Goal: Information Seeking & Learning: Learn about a topic

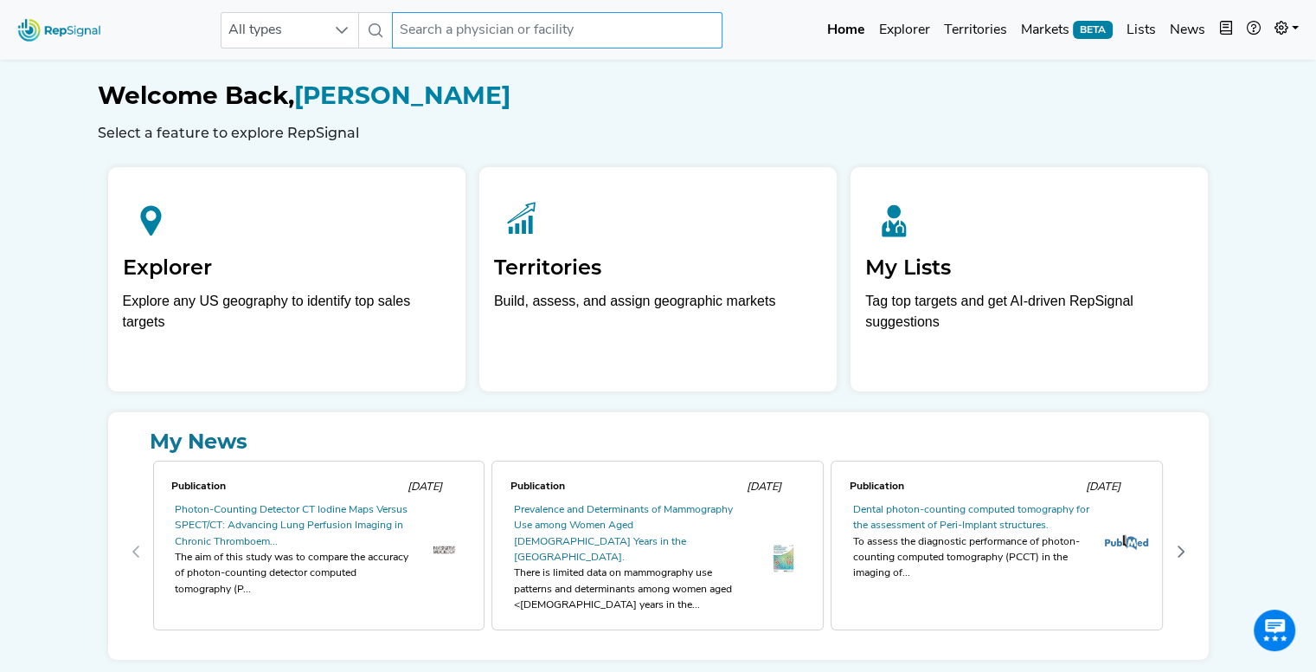
click at [576, 27] on input "text" at bounding box center [557, 30] width 331 height 36
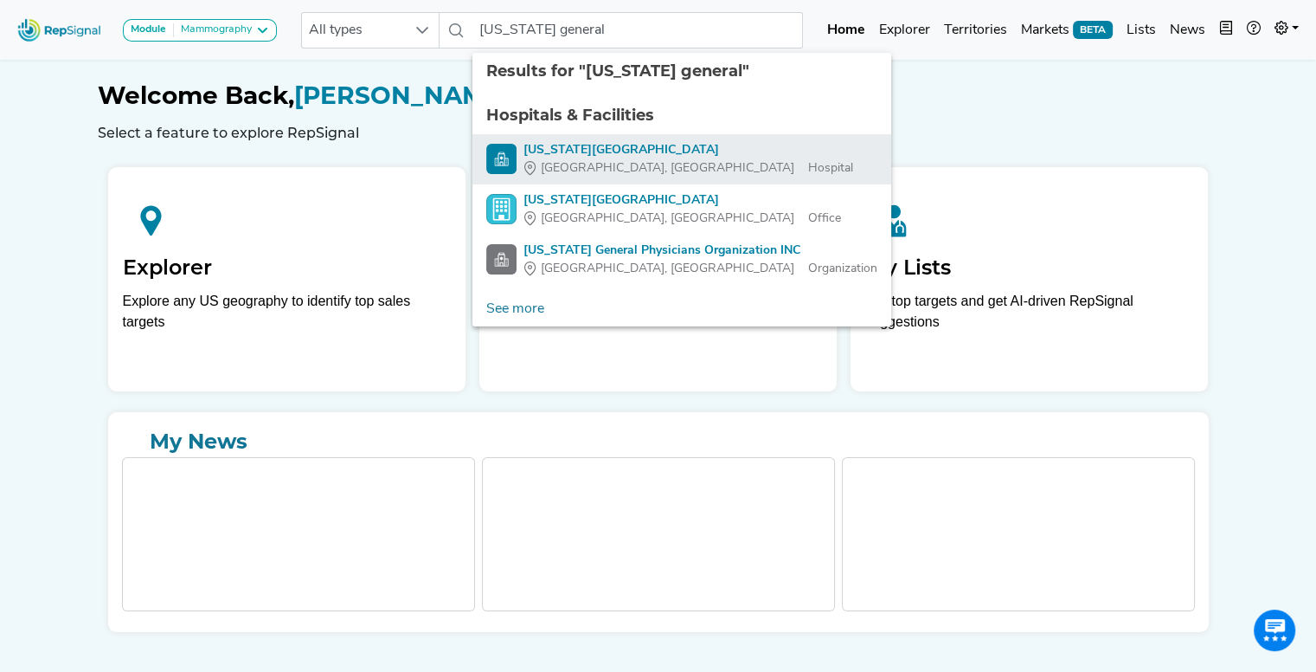
click at [590, 156] on div "[US_STATE][GEOGRAPHIC_DATA]" at bounding box center [689, 150] width 330 height 18
type input "[US_STATE][GEOGRAPHIC_DATA]"
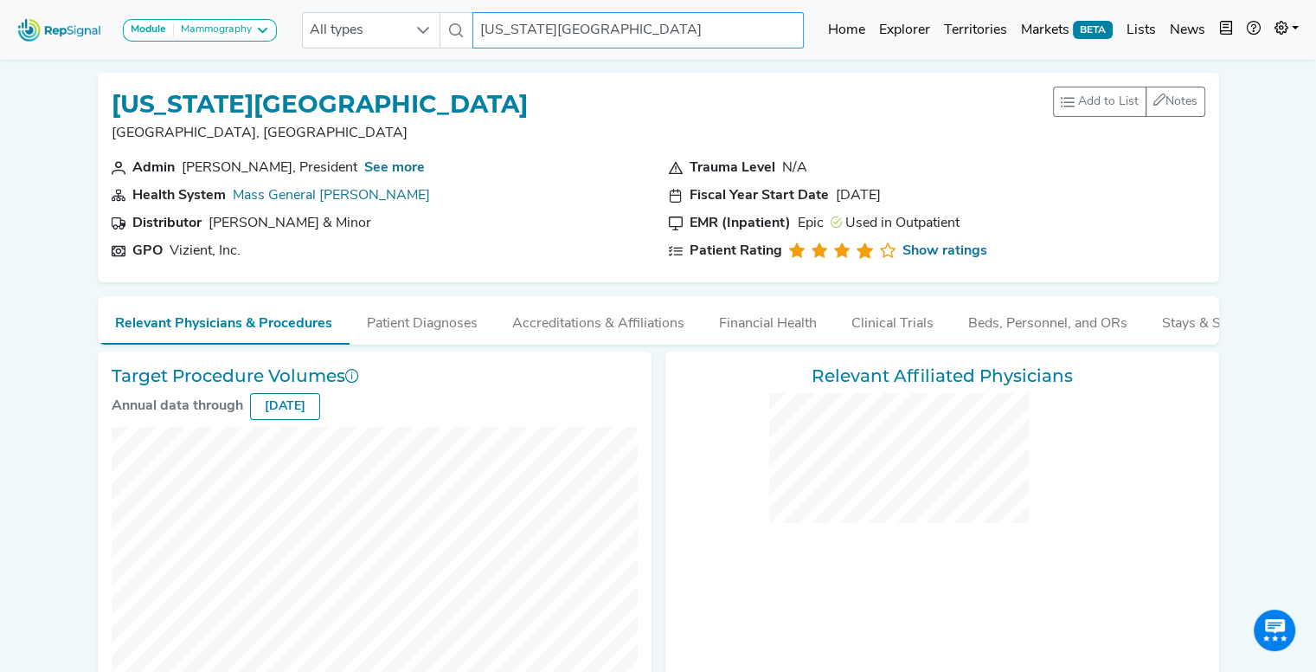
checkbox input "false"
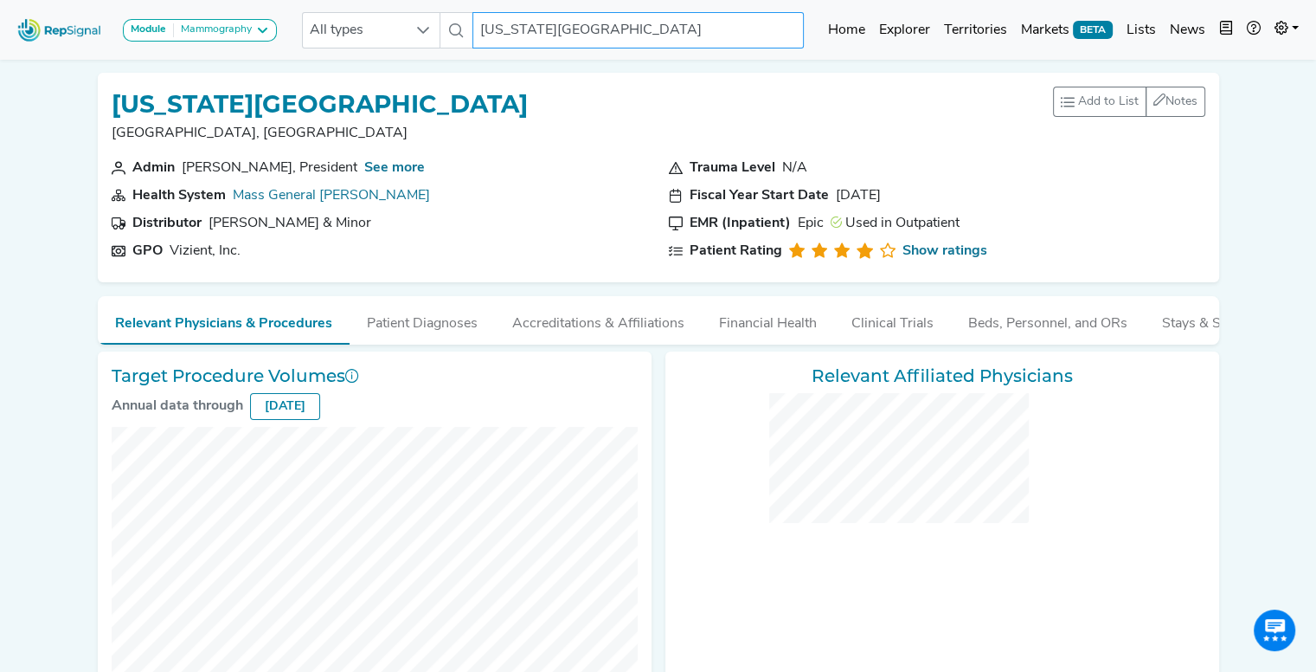
checkbox input "false"
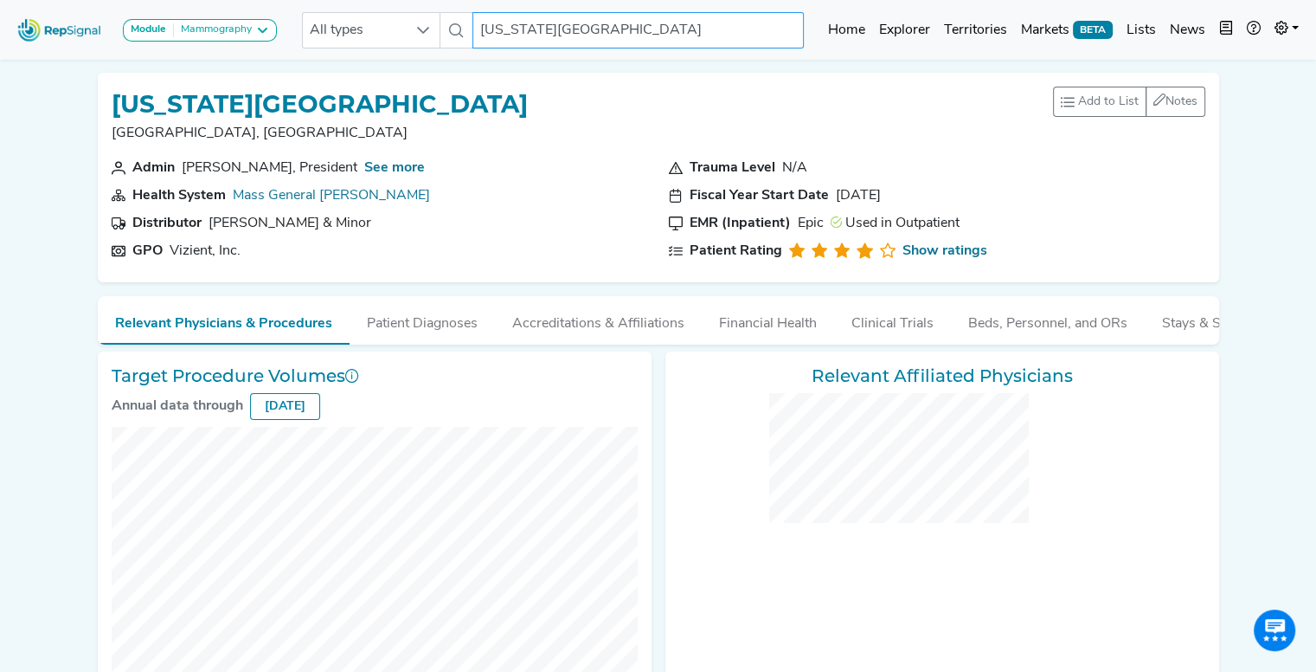
checkbox input "false"
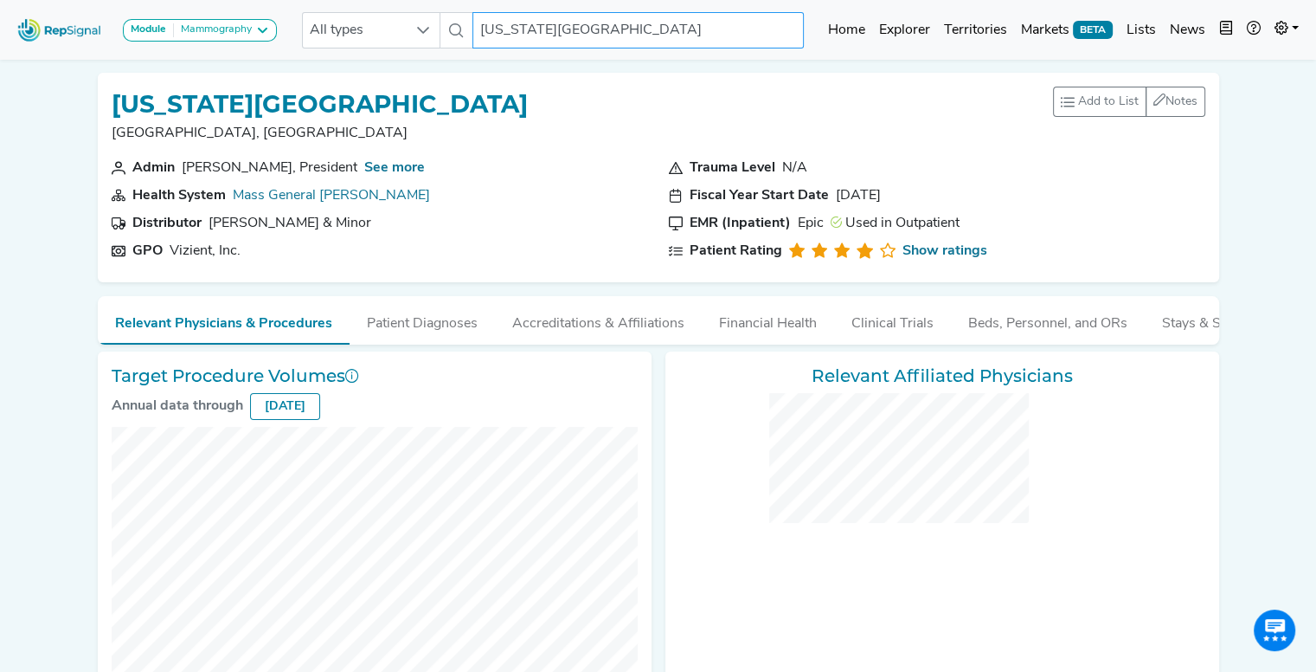
checkbox input "false"
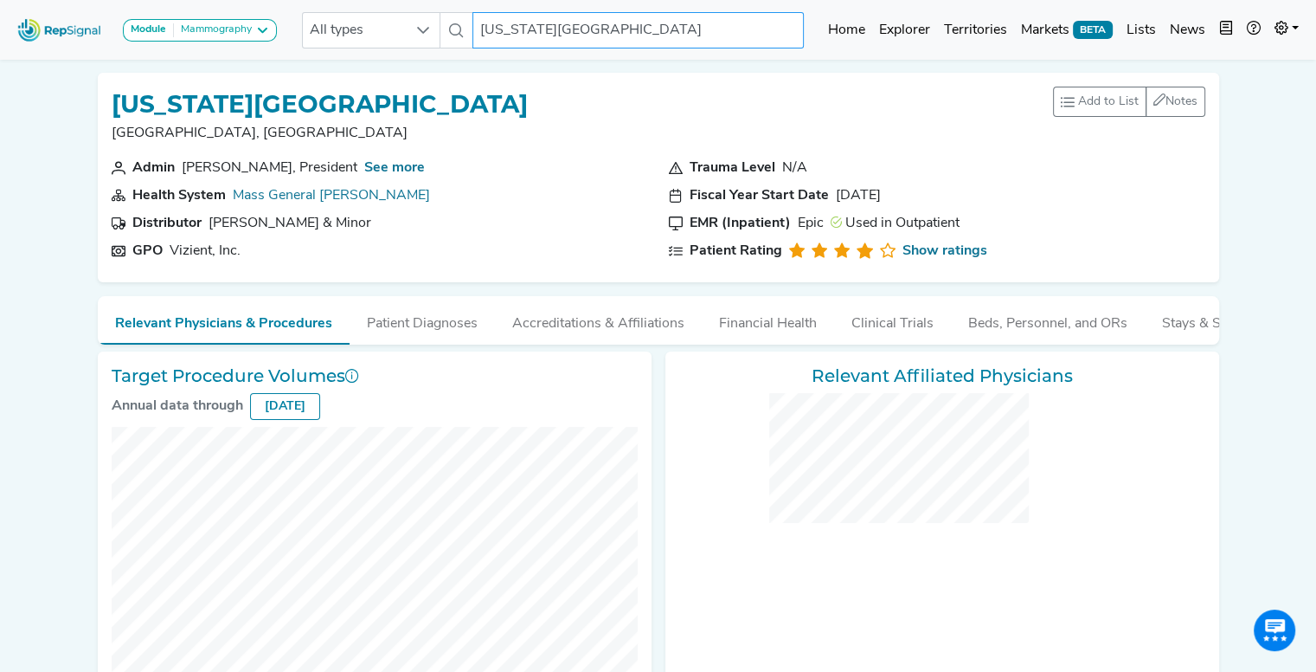
checkbox input "false"
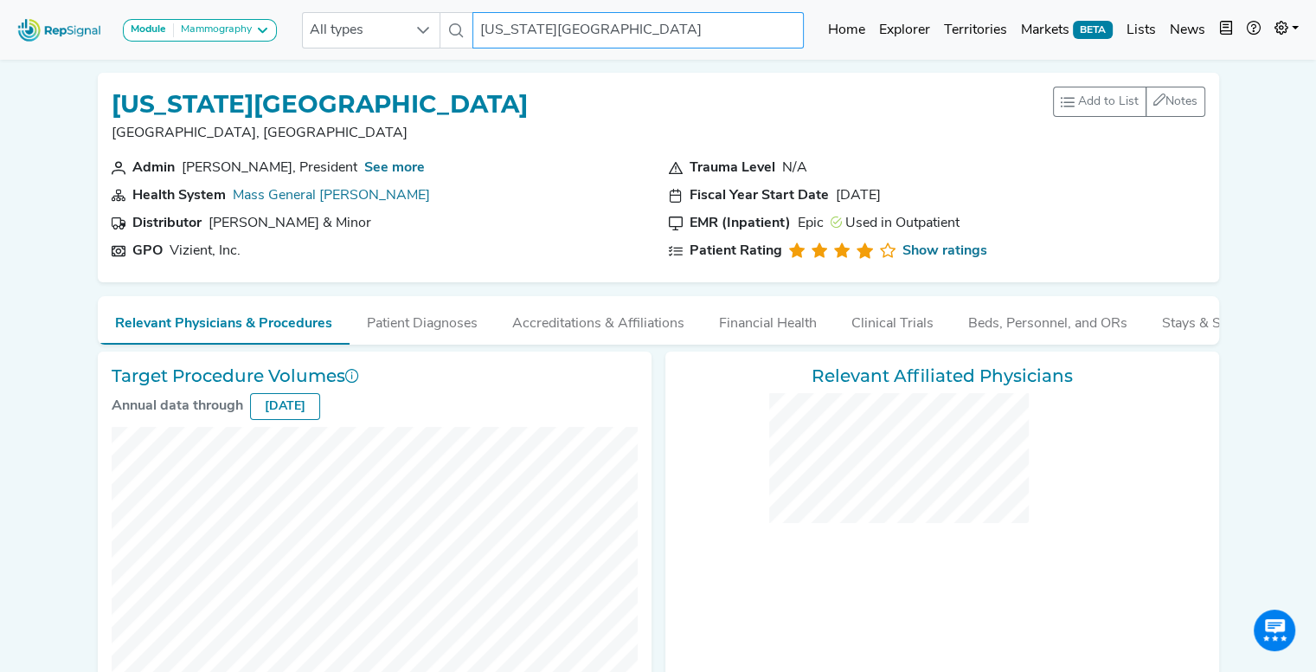
checkbox input "false"
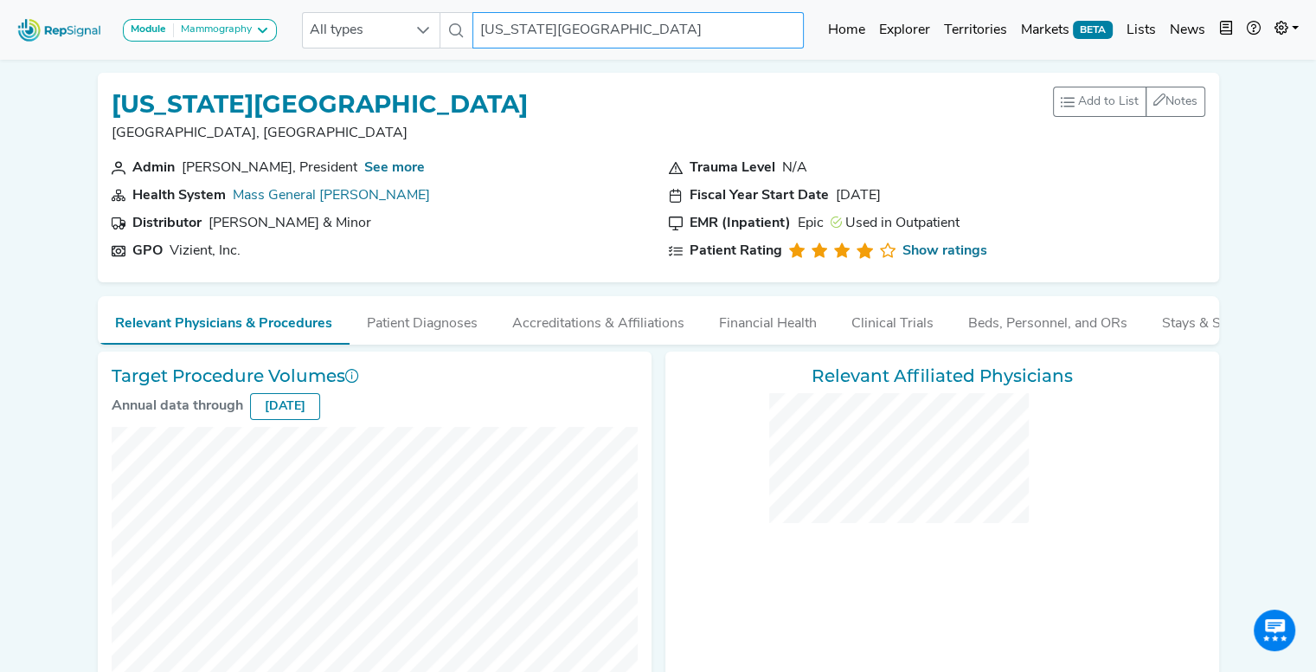
checkbox input "false"
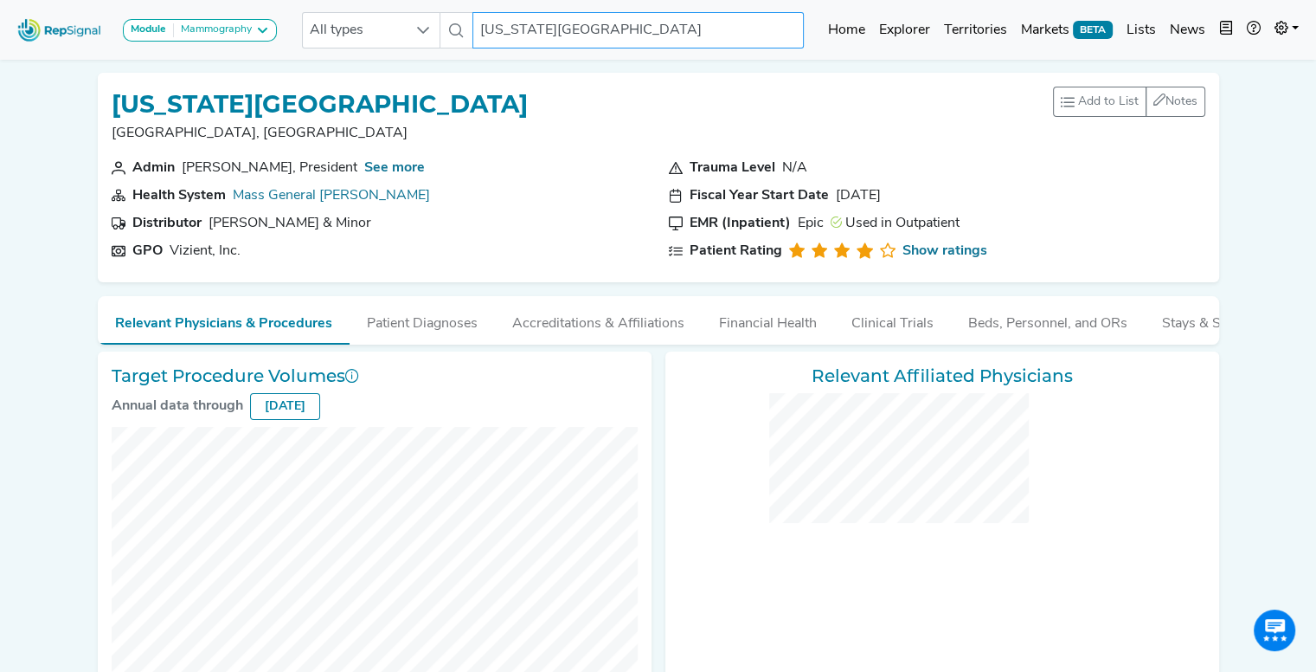
checkbox input "false"
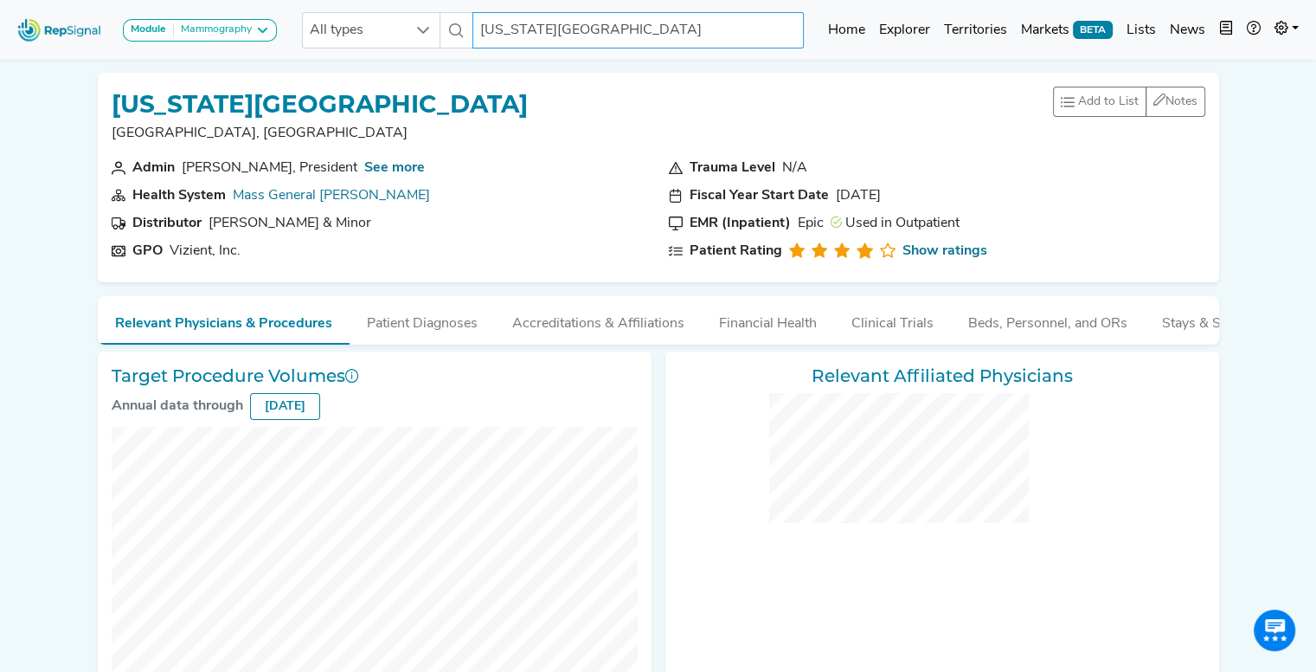
checkbox input "false"
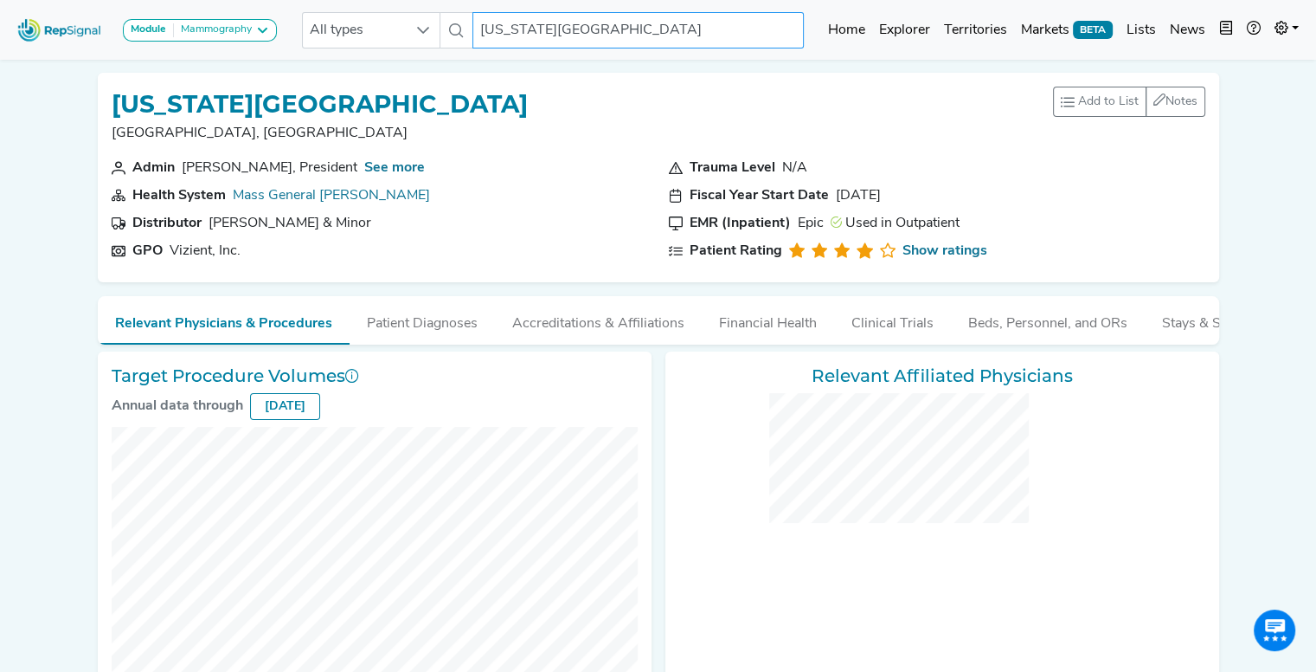
checkbox input "false"
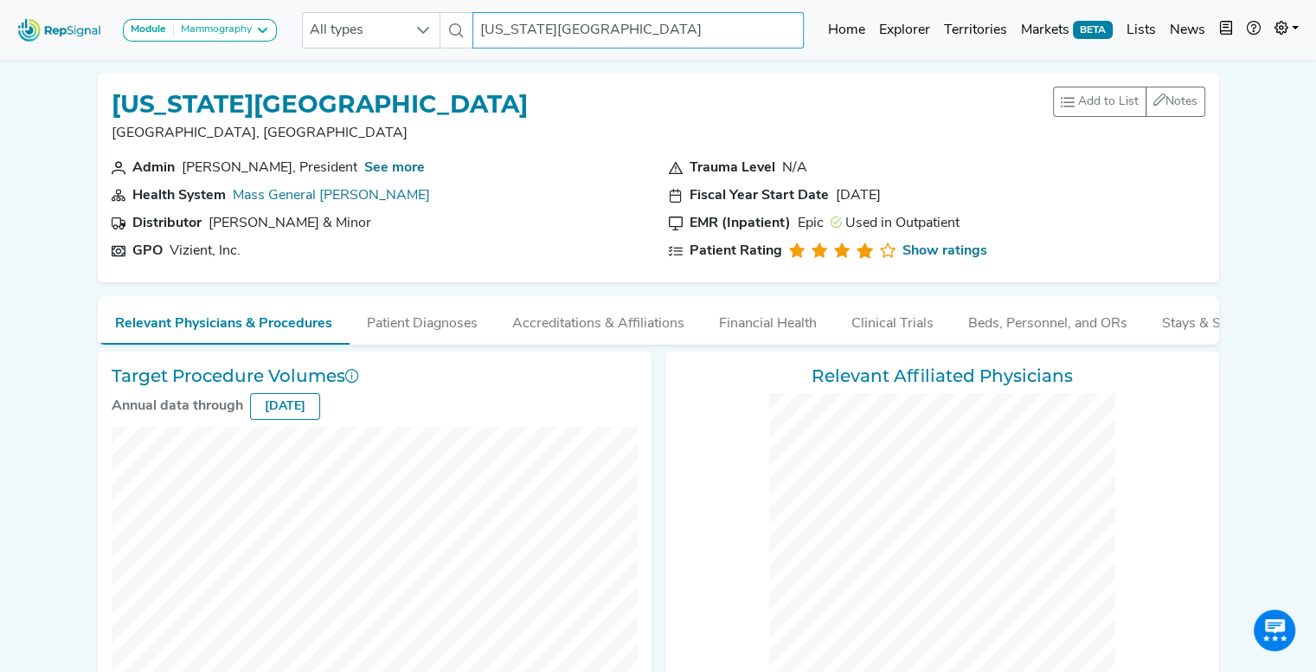
checkbox input "false"
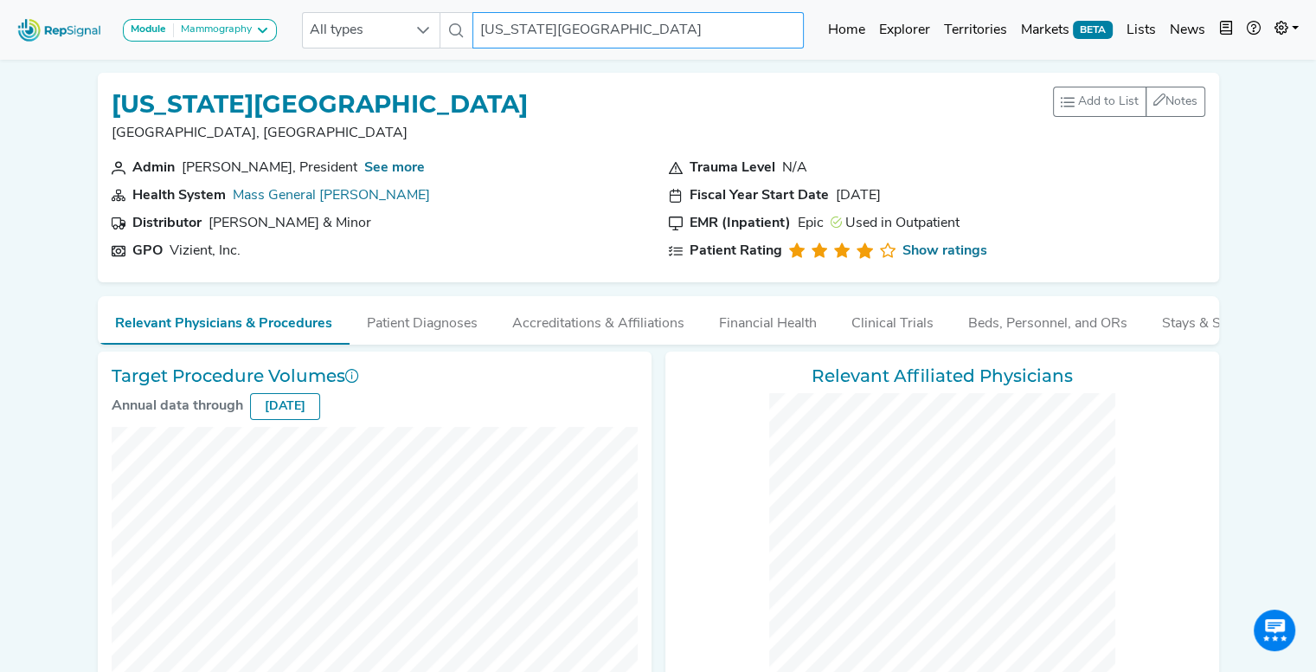
checkbox input "false"
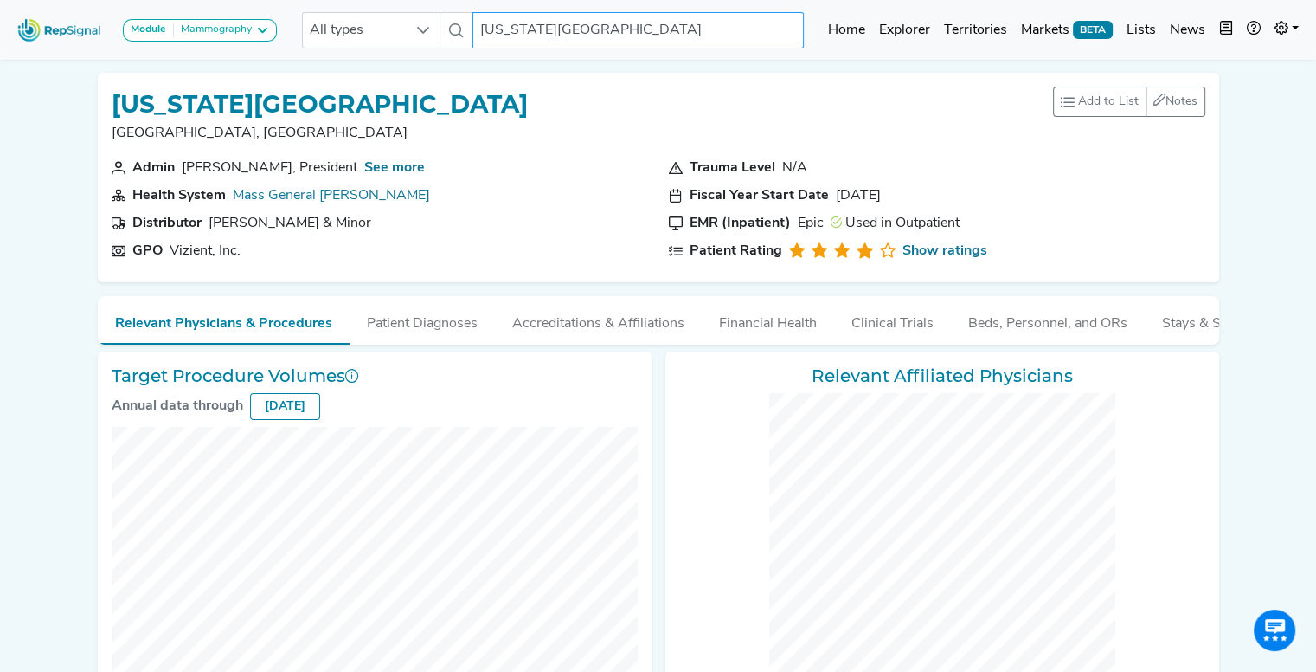
checkbox input "false"
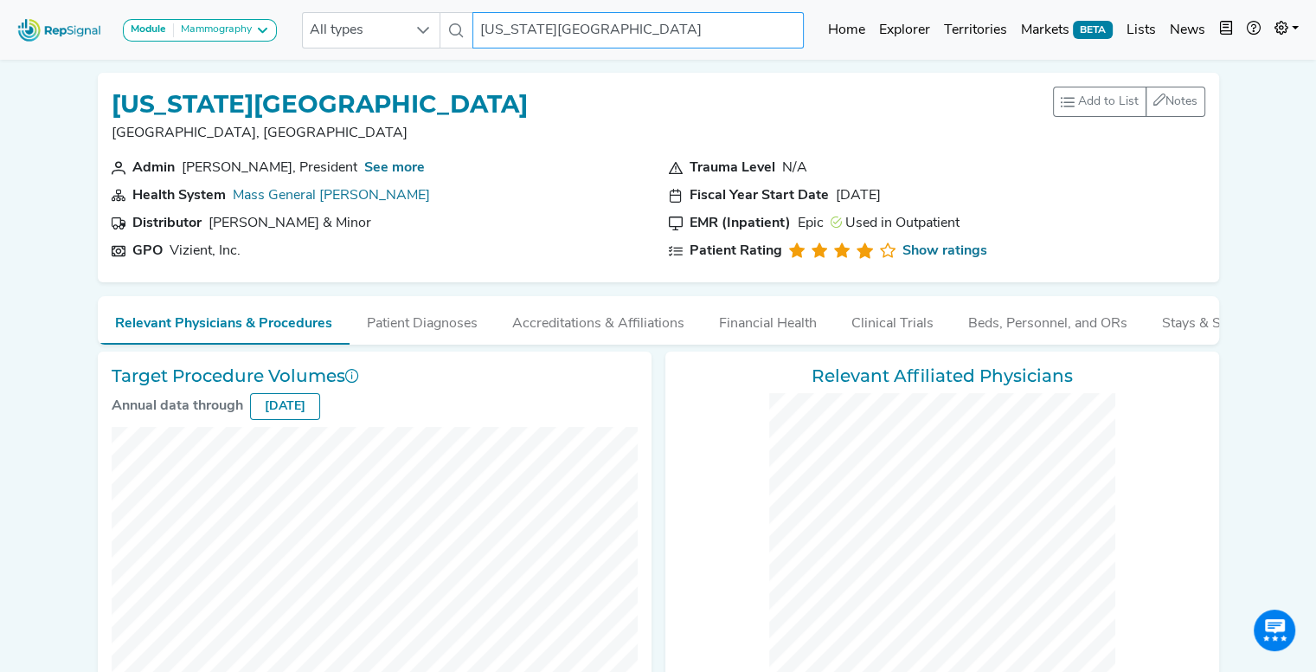
checkbox input "false"
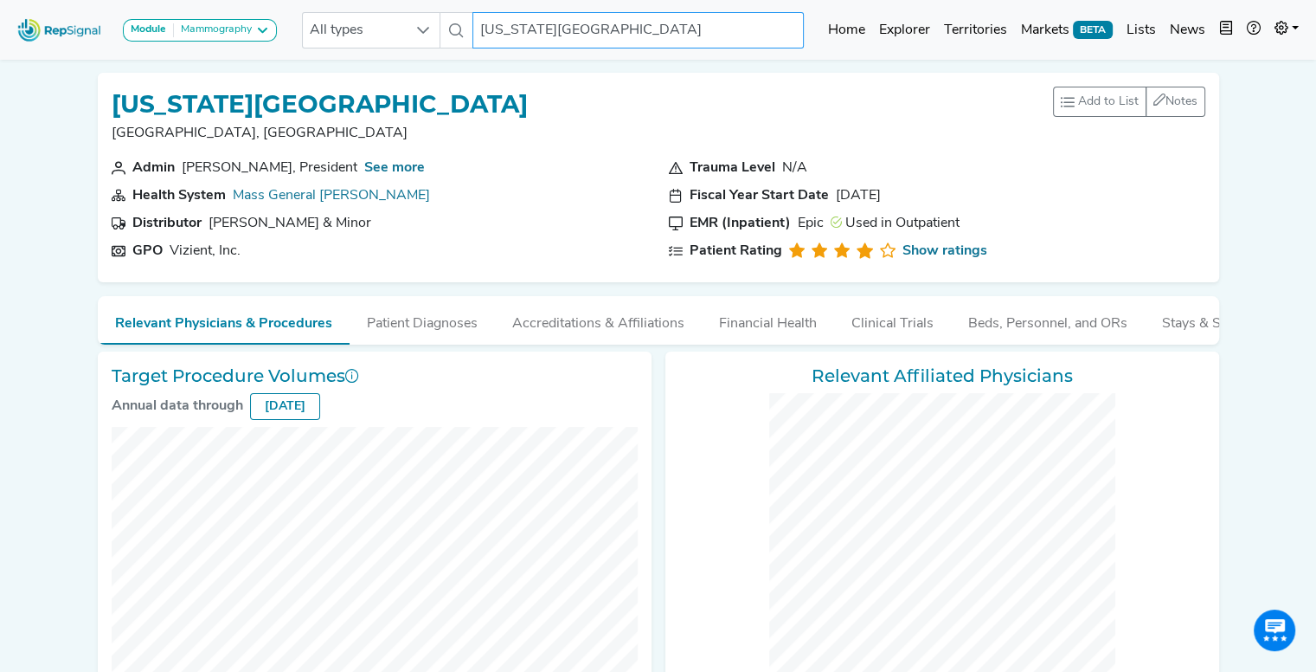
checkbox input "false"
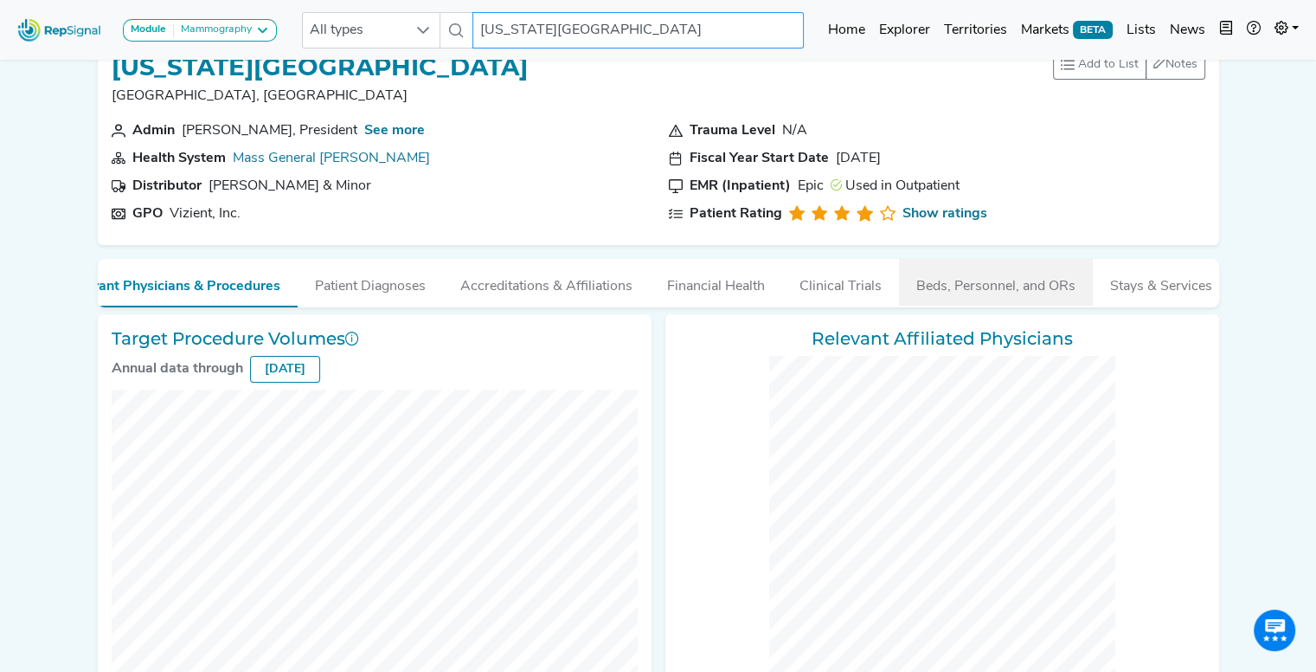
scroll to position [0, 61]
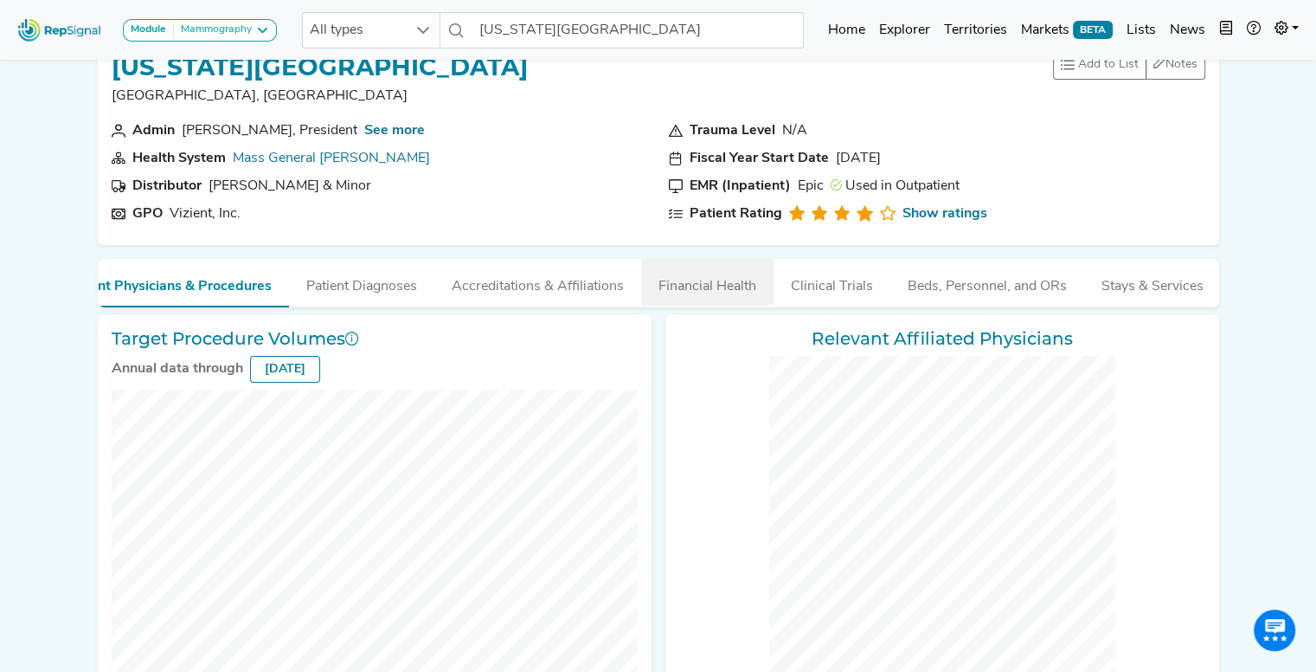
click at [713, 290] on button "Financial Health" at bounding box center [707, 282] width 132 height 47
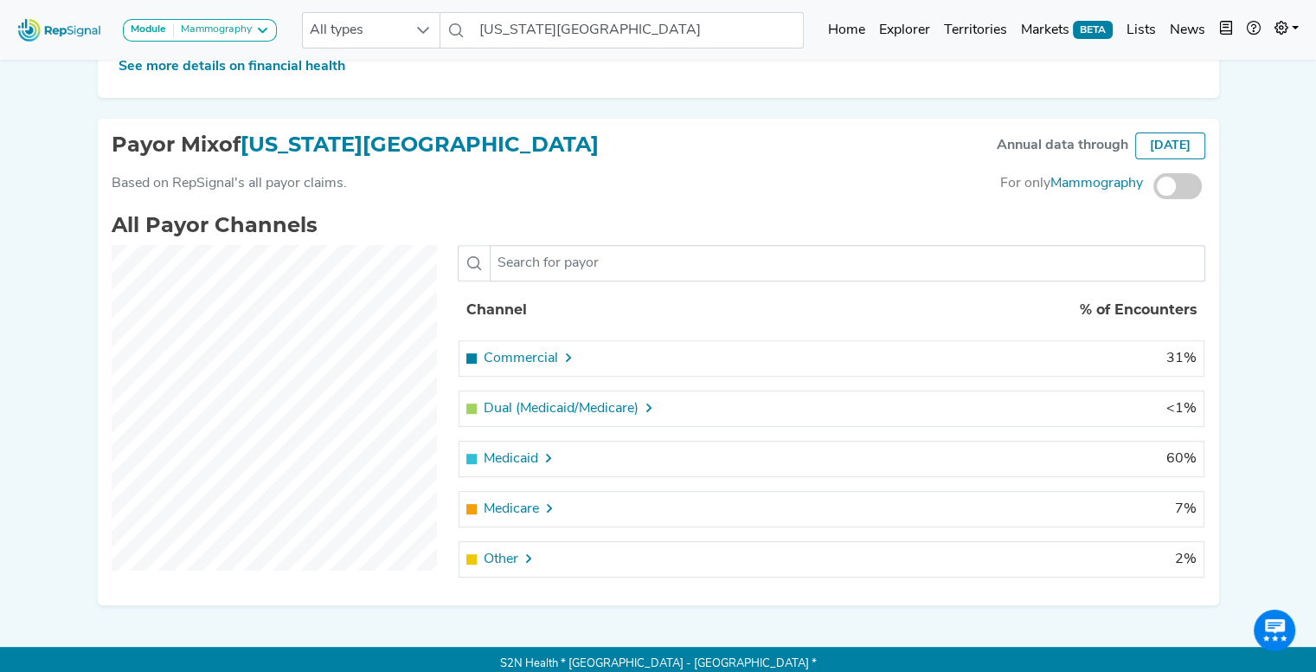
scroll to position [620, 0]
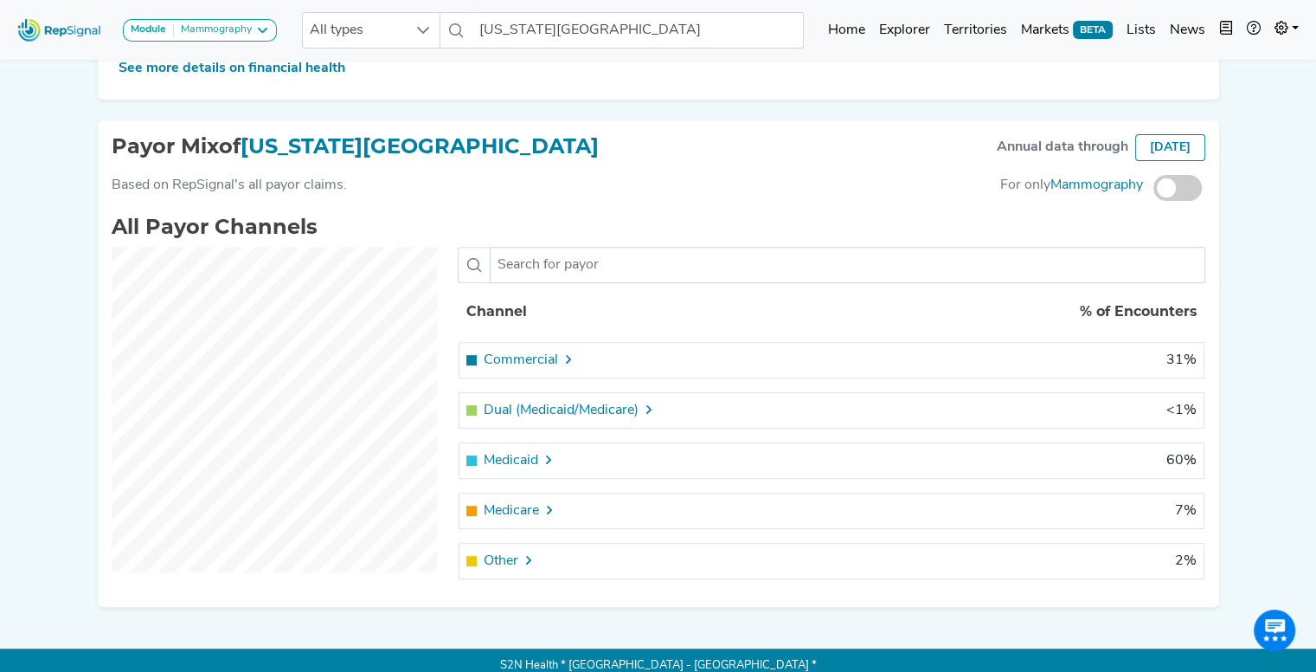
click at [1177, 201] on span at bounding box center [1178, 188] width 48 height 26
click at [1154, 189] on input "checkbox" at bounding box center [1154, 189] width 0 height 0
click at [1177, 201] on span at bounding box center [1178, 188] width 48 height 26
click at [1154, 189] on input "checkbox" at bounding box center [1154, 189] width 0 height 0
click at [1177, 201] on span at bounding box center [1178, 188] width 48 height 26
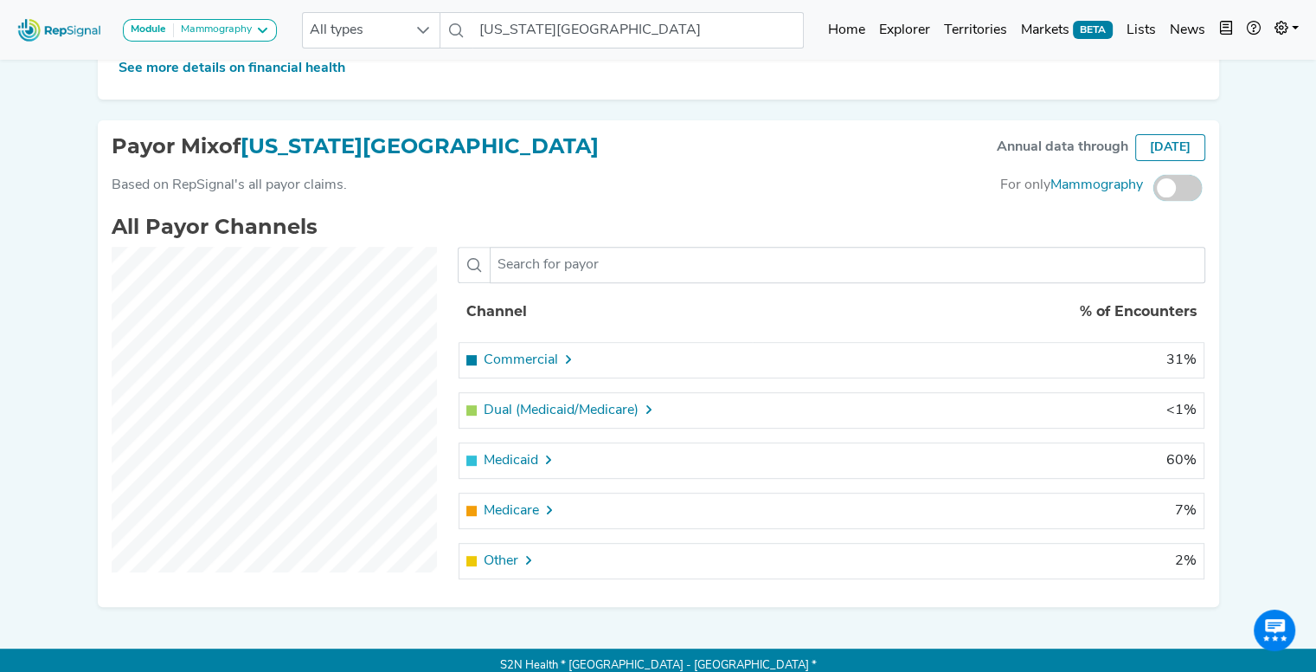
click at [1154, 189] on input "checkbox" at bounding box center [1154, 189] width 0 height 0
click at [1177, 201] on span at bounding box center [1178, 188] width 48 height 26
click at [1154, 189] on input "checkbox" at bounding box center [1154, 189] width 0 height 0
click at [1177, 201] on span at bounding box center [1178, 188] width 48 height 26
click at [1154, 189] on input "checkbox" at bounding box center [1154, 189] width 0 height 0
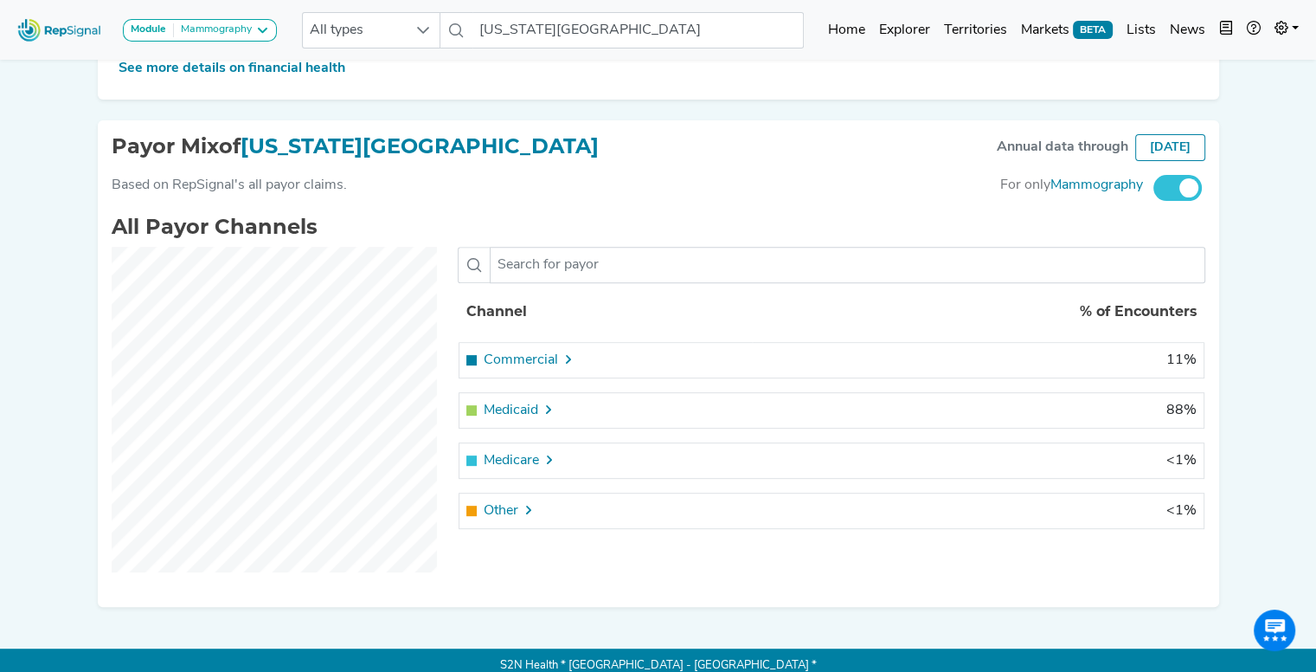
click at [1177, 201] on span at bounding box center [1178, 188] width 48 height 26
click at [1154, 189] on input "checkbox" at bounding box center [1154, 189] width 0 height 0
click at [1177, 201] on span at bounding box center [1178, 188] width 48 height 26
click at [1154, 189] on input "checkbox" at bounding box center [1154, 189] width 0 height 0
click at [1177, 201] on span at bounding box center [1178, 188] width 48 height 26
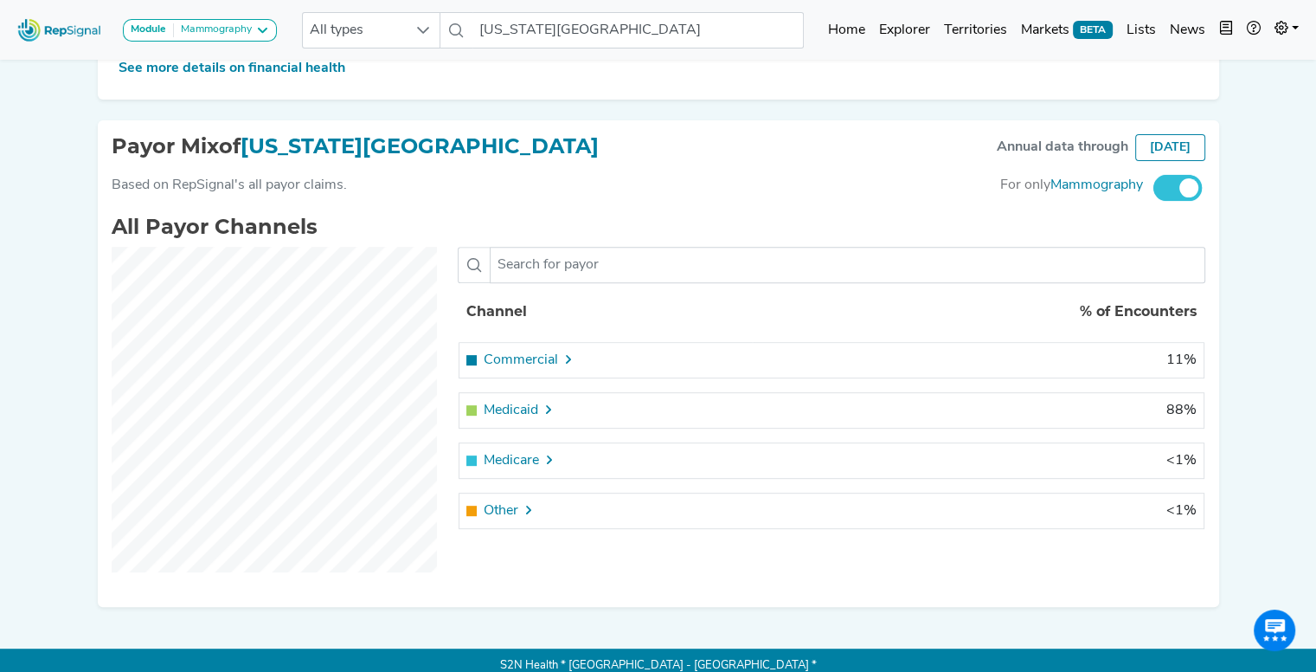
click at [1154, 189] on input "checkbox" at bounding box center [1154, 189] width 0 height 0
click at [505, 571] on span "Other" at bounding box center [501, 560] width 35 height 21
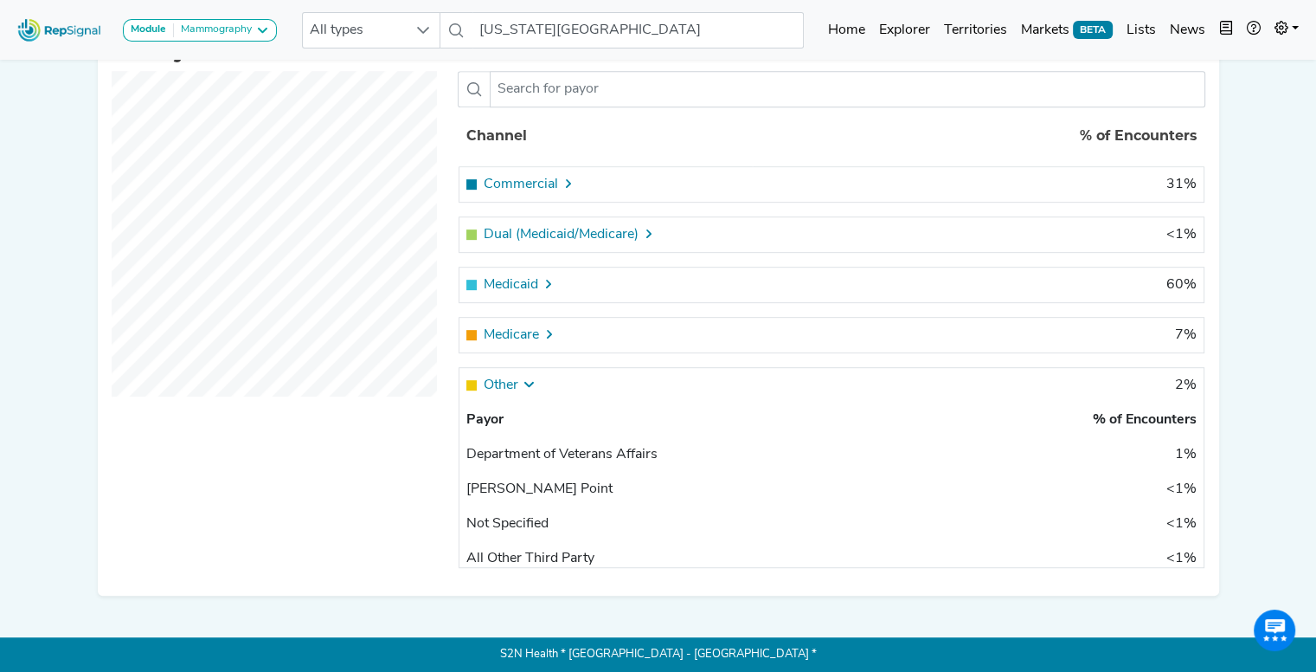
click at [509, 385] on span "Other" at bounding box center [501, 385] width 35 height 21
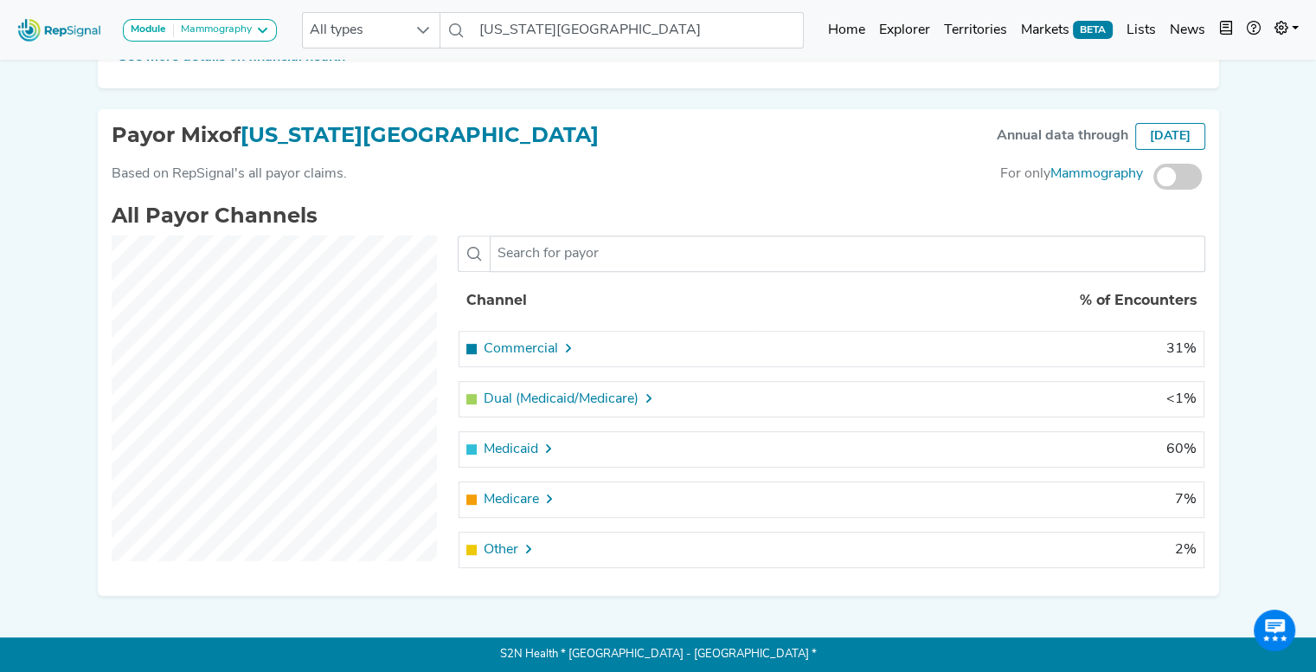
click at [549, 342] on span "Commercial" at bounding box center [521, 348] width 74 height 21
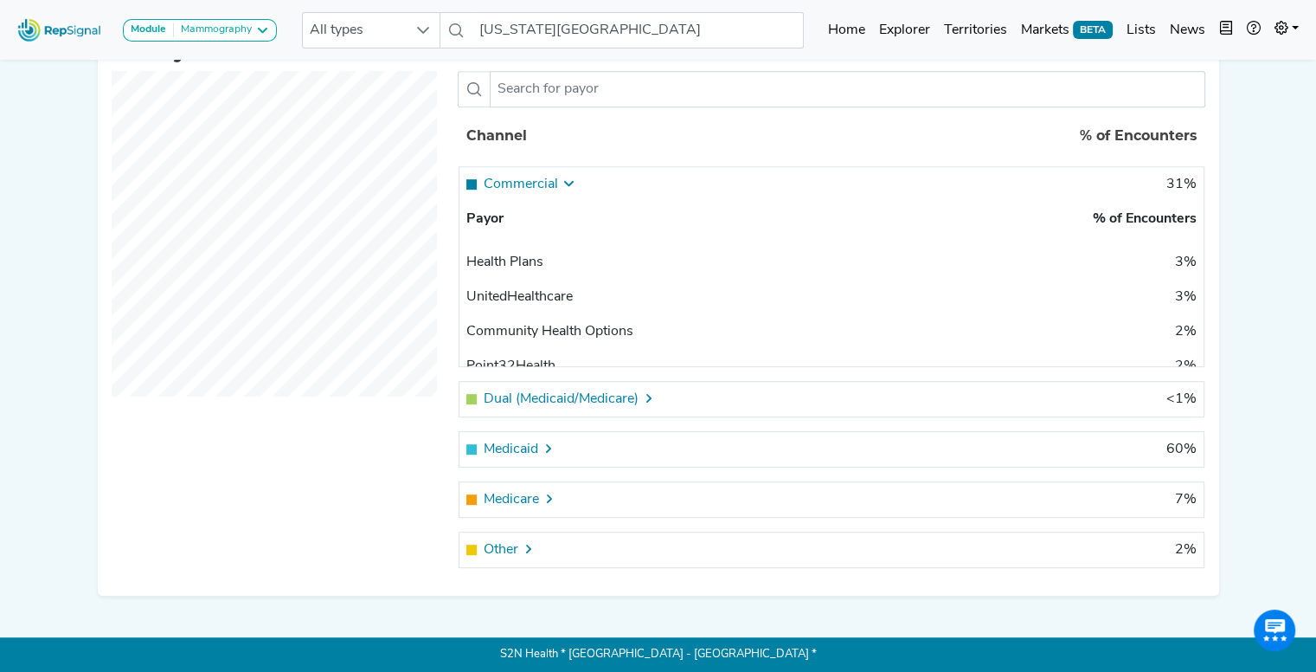
scroll to position [0, 0]
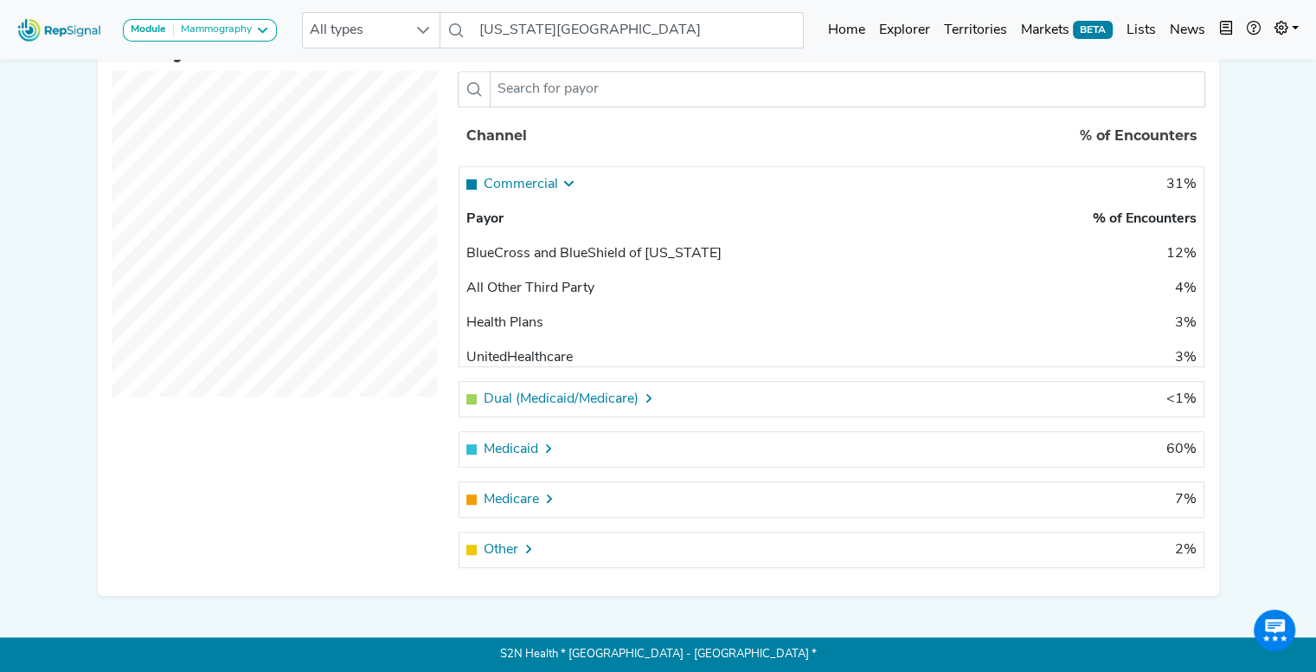
click at [544, 183] on span "Commercial" at bounding box center [521, 184] width 74 height 21
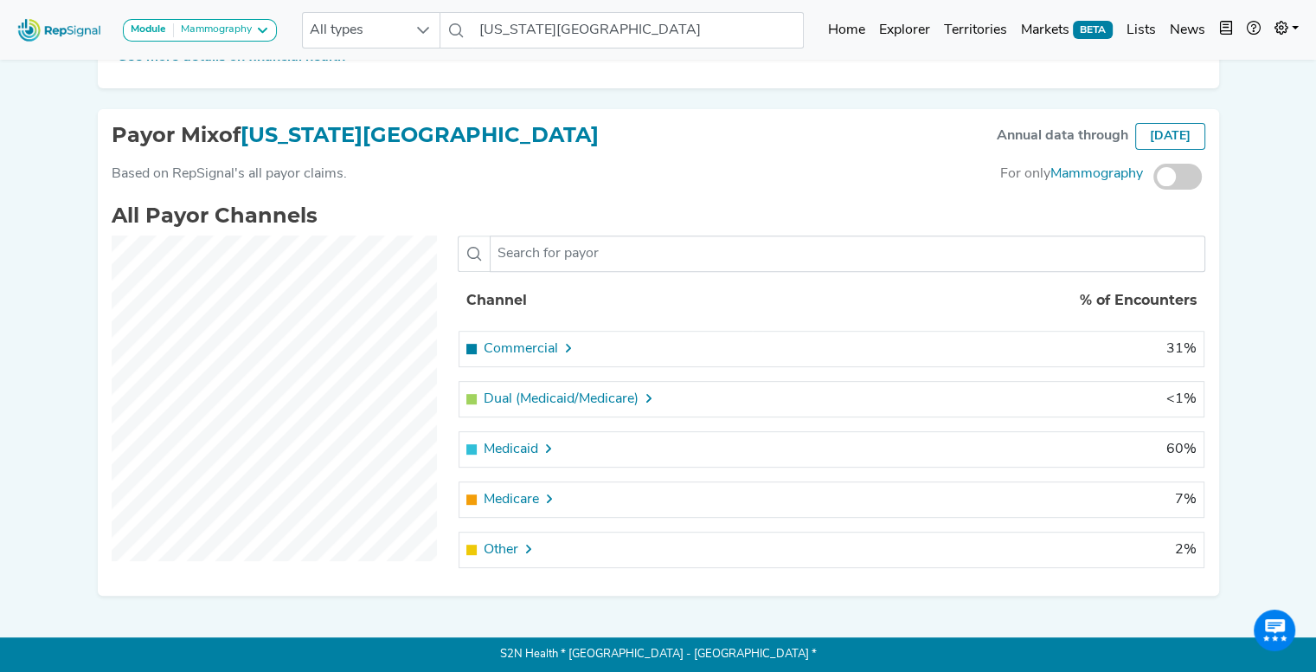
click at [521, 390] on span "Dual (Medicaid/Medicare)" at bounding box center [561, 399] width 155 height 21
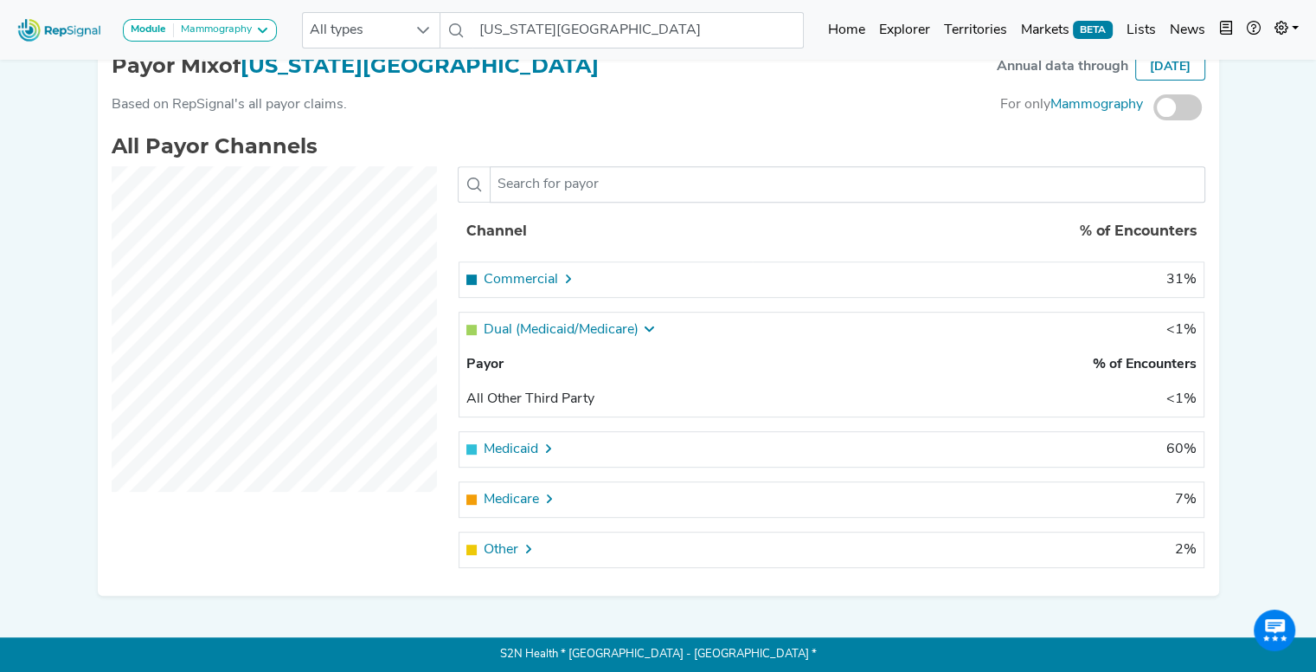
click at [567, 323] on span "Dual (Medicaid/Medicare)" at bounding box center [561, 329] width 155 height 21
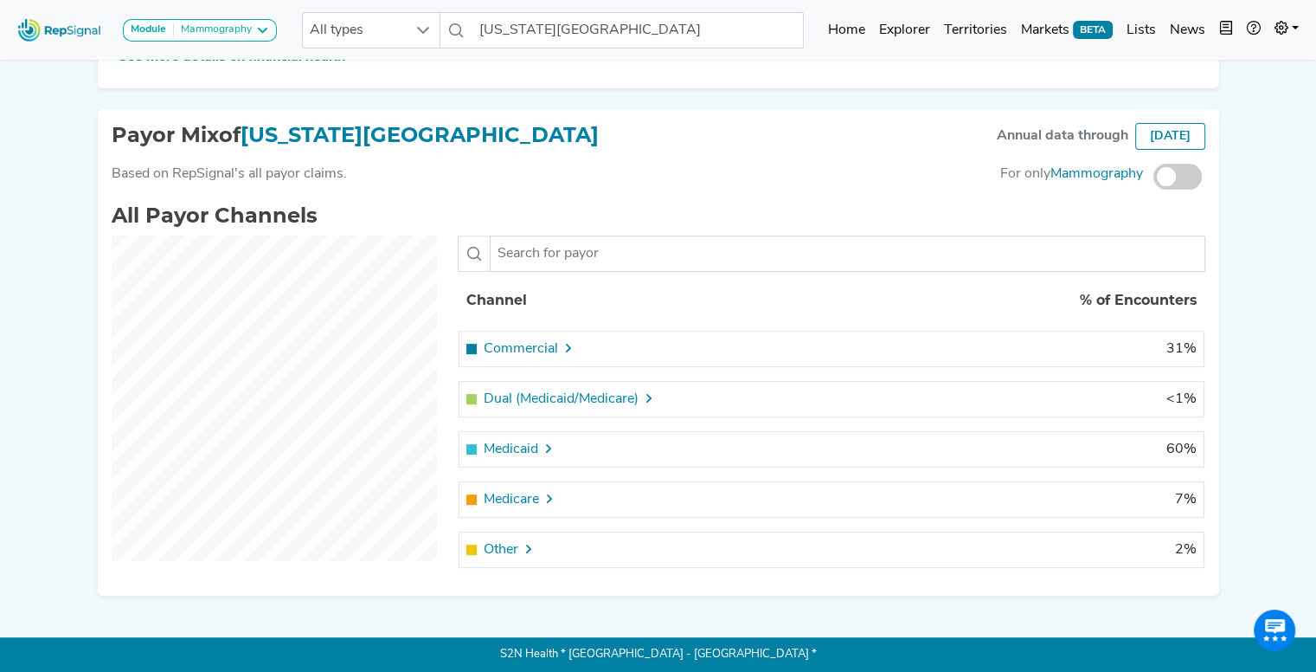
click at [532, 442] on span "Medicaid" at bounding box center [511, 449] width 55 height 21
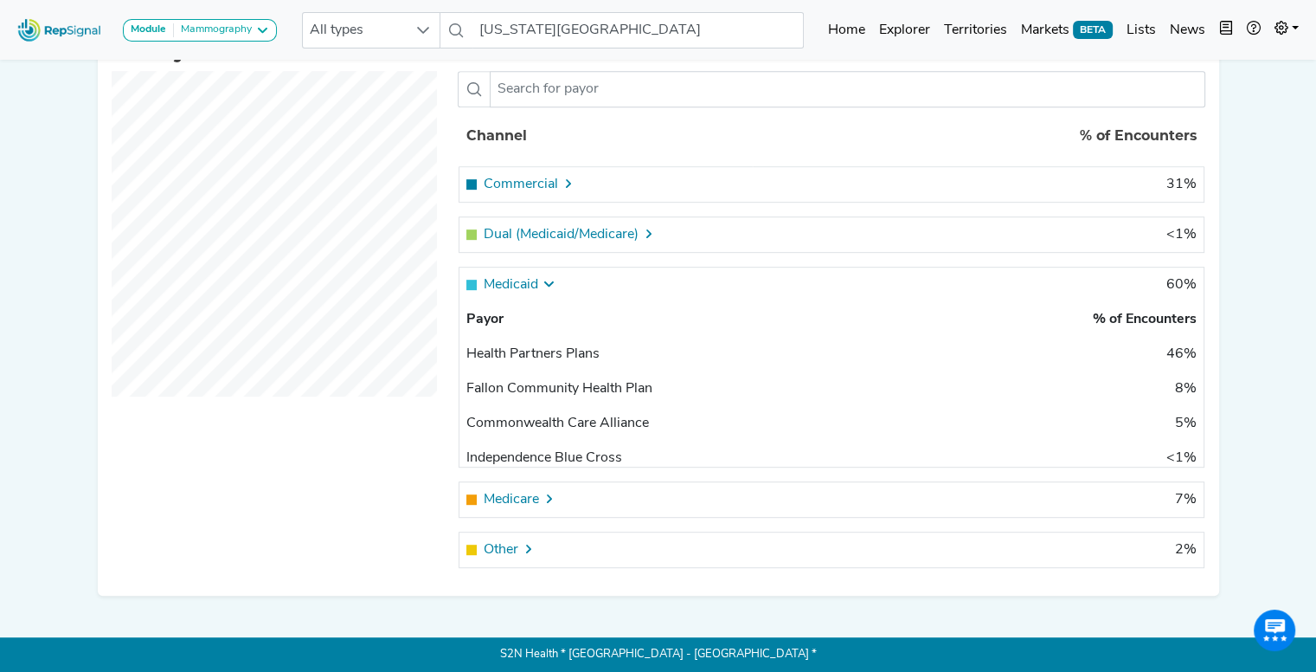
click at [530, 287] on span "Medicaid" at bounding box center [511, 284] width 55 height 21
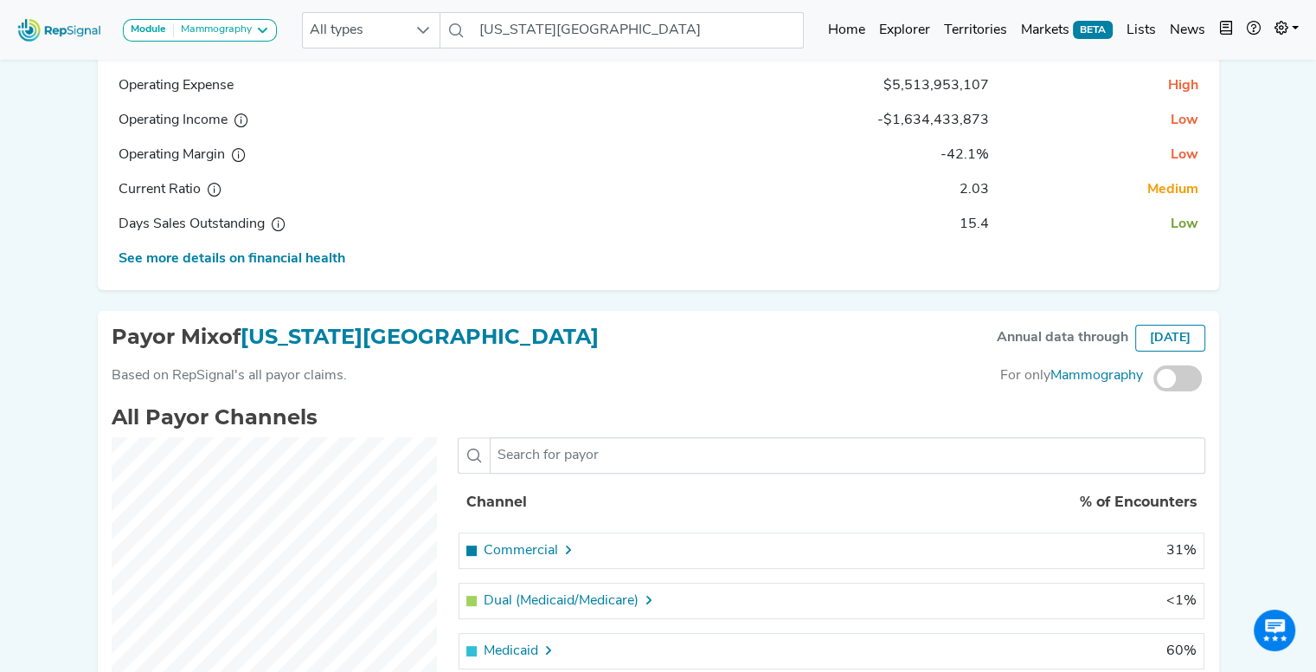
scroll to position [429, 0]
click at [1175, 391] on span at bounding box center [1178, 378] width 48 height 26
click at [1154, 379] on input "checkbox" at bounding box center [1154, 379] width 0 height 0
click at [1175, 391] on span at bounding box center [1178, 378] width 48 height 26
click at [1154, 379] on input "checkbox" at bounding box center [1154, 379] width 0 height 0
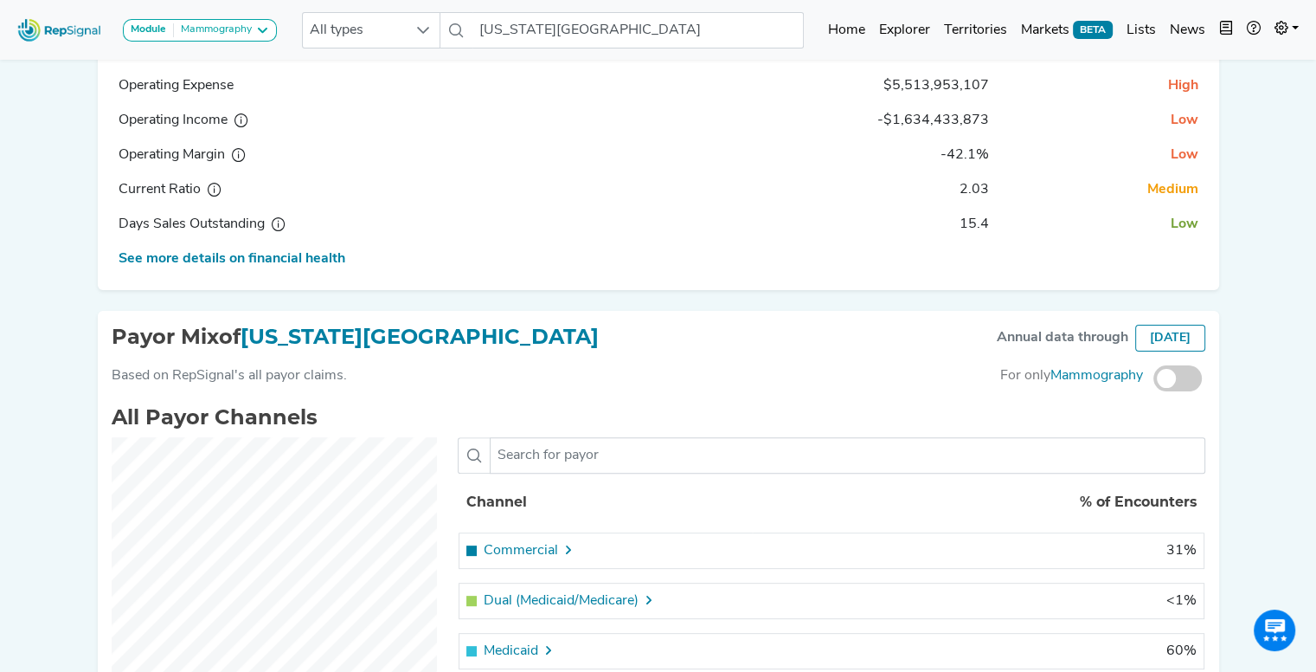
click at [1163, 337] on div "[DATE]" at bounding box center [1171, 338] width 70 height 27
click at [1180, 365] on div "Payor Mix of [US_STATE] General Hospital Annual data through [DATE]" at bounding box center [659, 345] width 1094 height 41
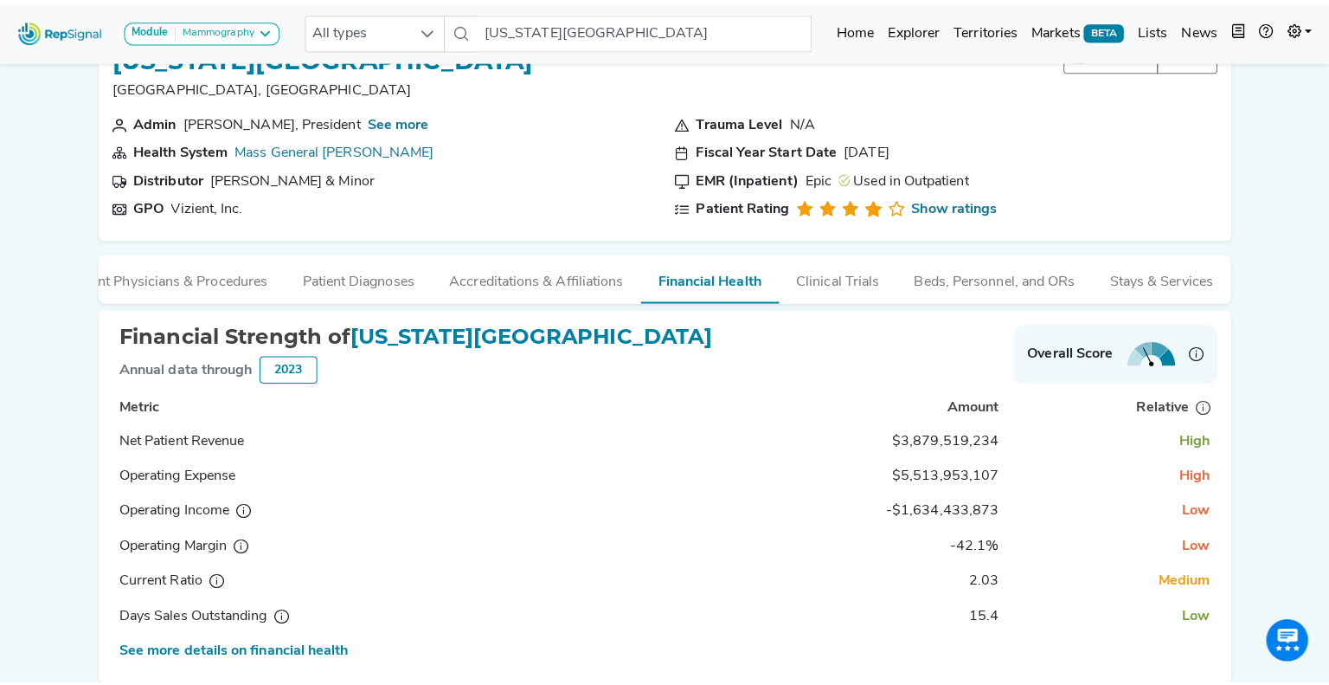
scroll to position [0, 0]
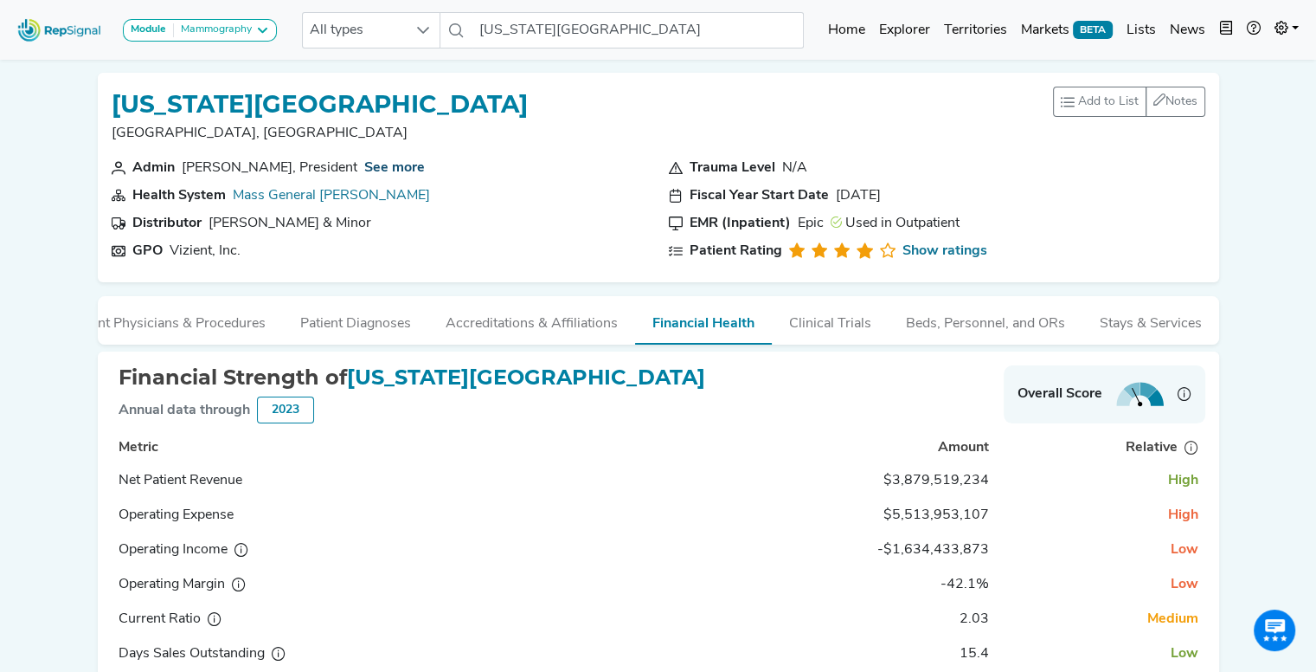
click at [364, 168] on link "See more" at bounding box center [394, 168] width 61 height 14
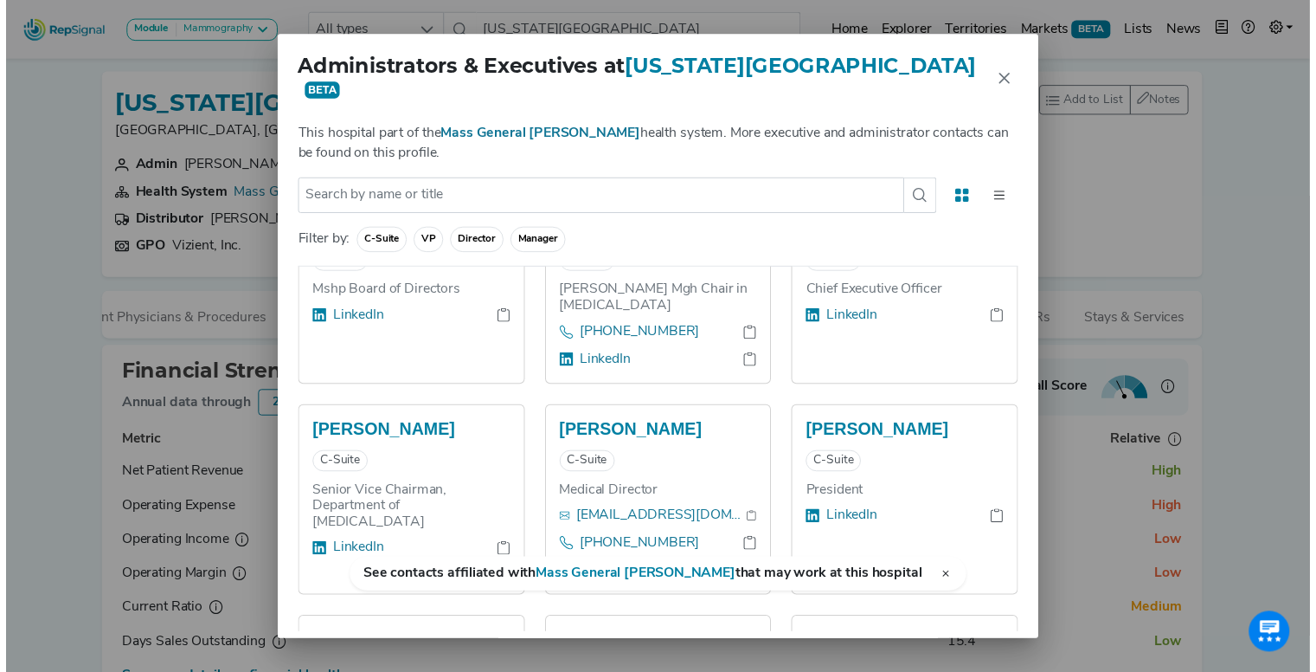
scroll to position [726, 0]
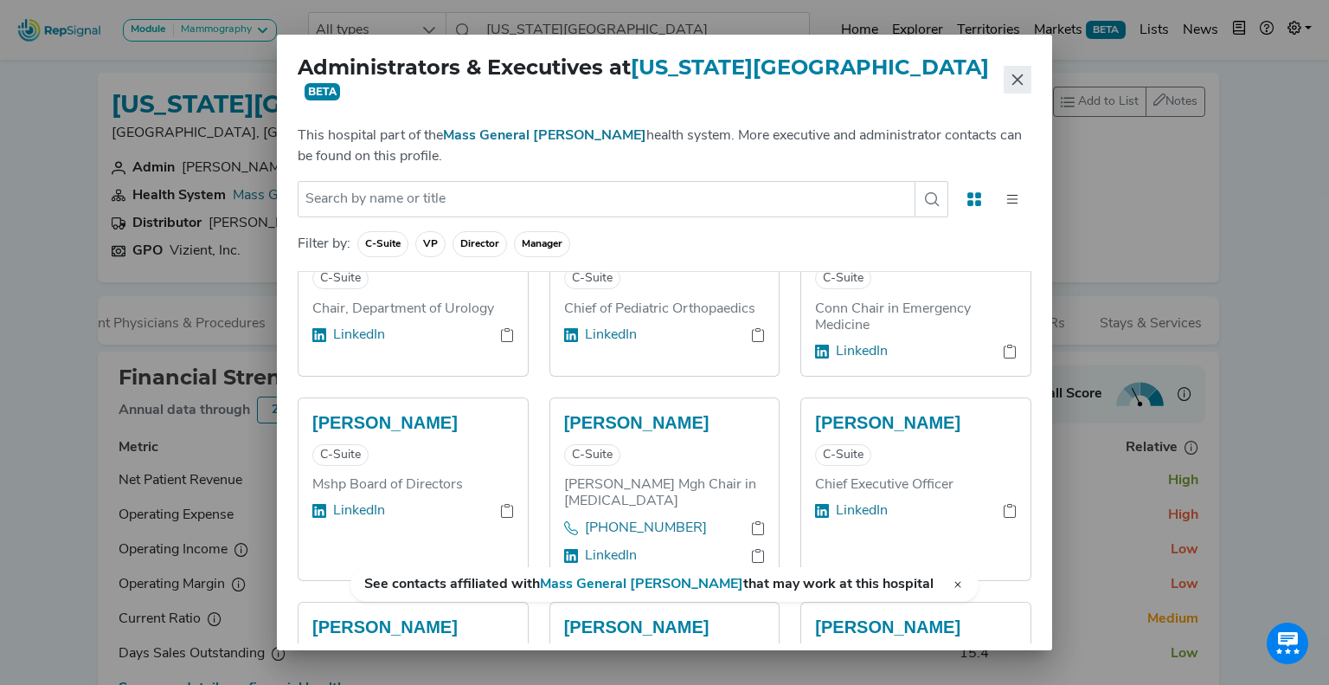
click at [1008, 82] on button "Close" at bounding box center [1018, 80] width 28 height 28
